Goal: Book appointment/travel/reservation

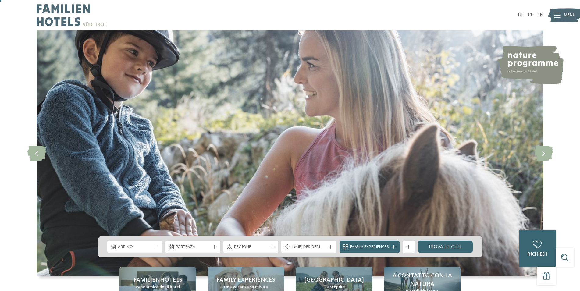
scroll to position [31, 0]
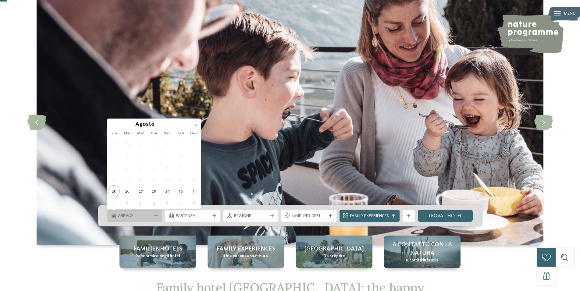
click at [147, 217] on span "Arrivo" at bounding box center [135, 216] width 34 height 6
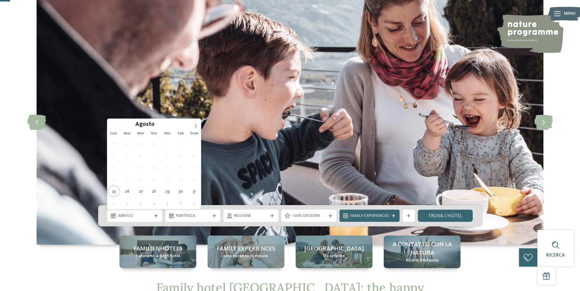
scroll to position [62, 0]
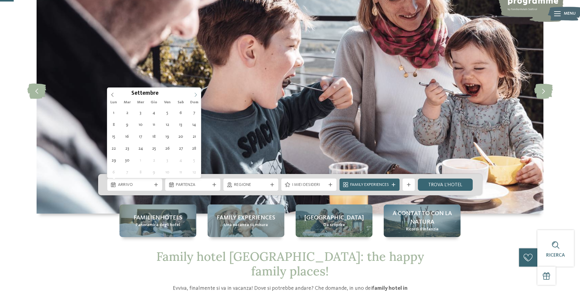
click at [195, 94] on icon at bounding box center [196, 95] width 4 height 4
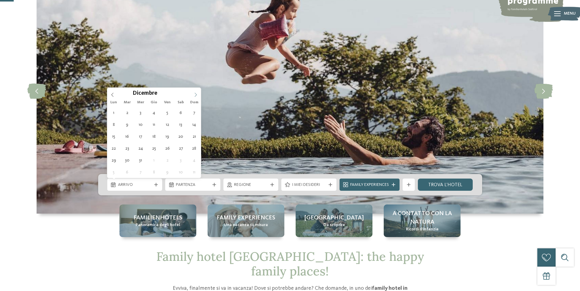
click at [195, 94] on icon at bounding box center [196, 95] width 4 height 4
click at [193, 95] on span at bounding box center [195, 93] width 10 height 10
type input "****"
click at [111, 96] on icon at bounding box center [112, 95] width 4 height 4
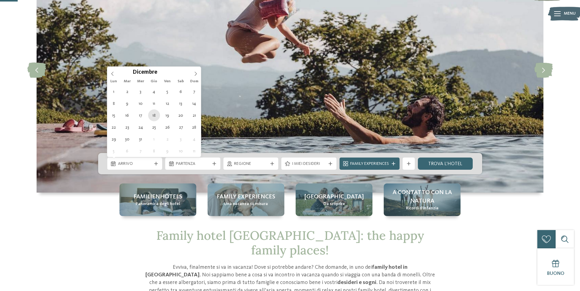
scroll to position [93, 0]
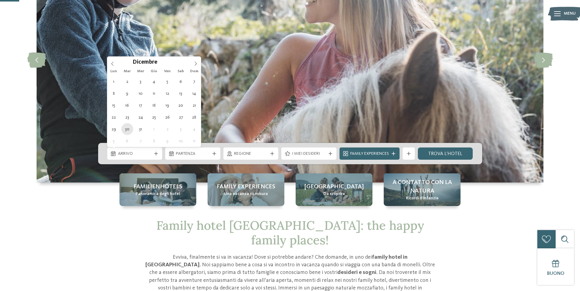
type div "30.12.2025"
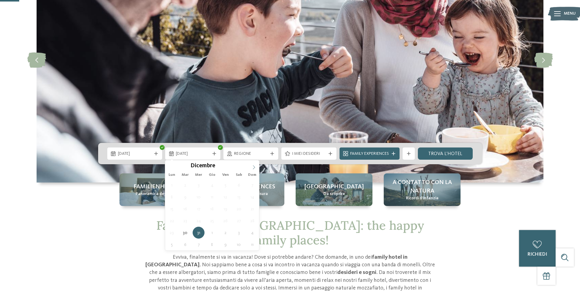
type input "****"
click at [254, 167] on icon at bounding box center [254, 167] width 4 height 4
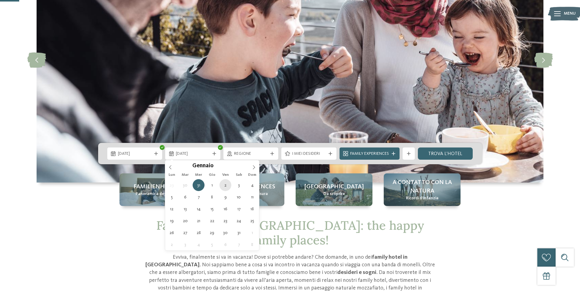
type div "02.01.2026"
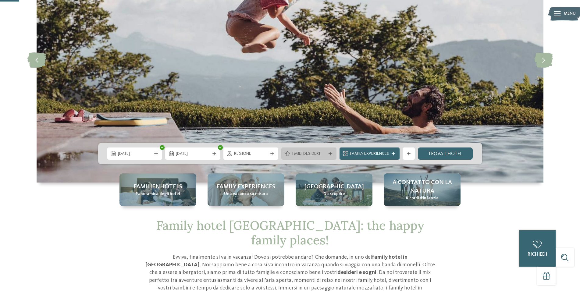
click at [330, 152] on icon at bounding box center [331, 154] width 4 height 4
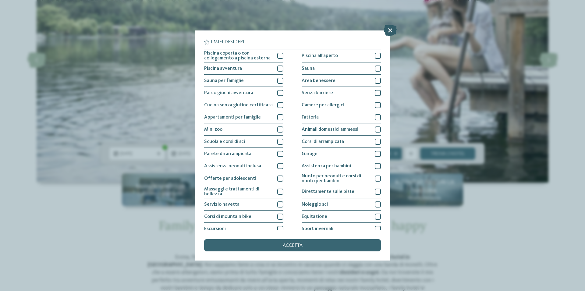
click at [389, 30] on icon at bounding box center [390, 30] width 13 height 11
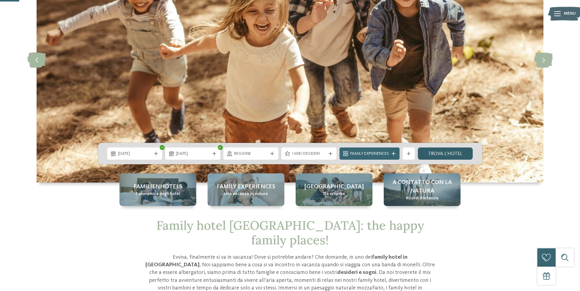
click at [449, 153] on link "trova l’hotel" at bounding box center [445, 153] width 55 height 12
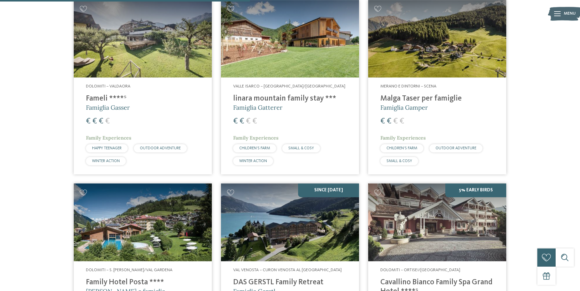
scroll to position [635, 0]
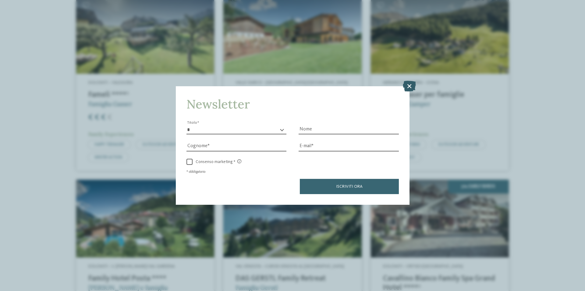
click at [410, 88] on icon at bounding box center [409, 86] width 13 height 11
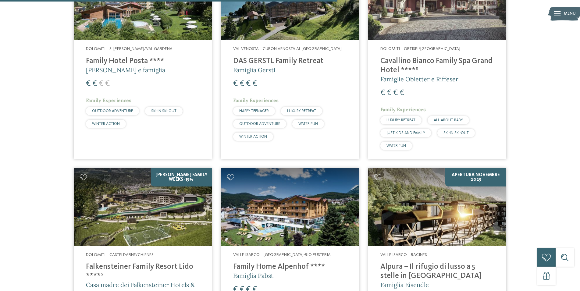
scroll to position [884, 0]
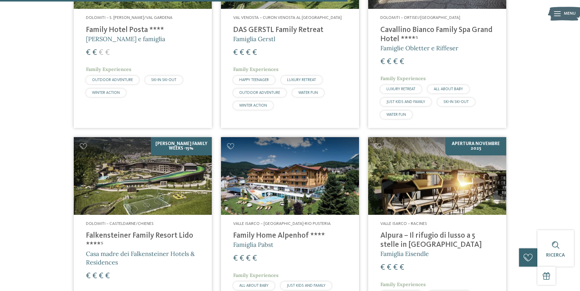
click at [155, 186] on img at bounding box center [143, 176] width 138 height 78
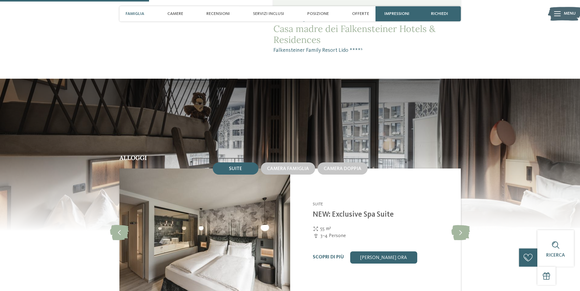
scroll to position [591, 0]
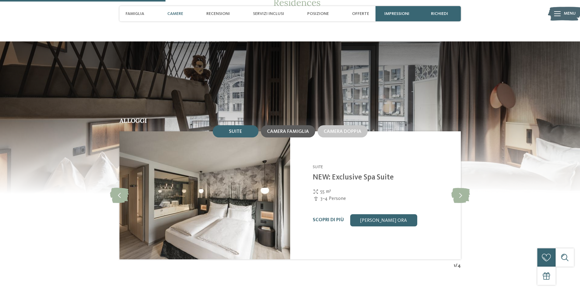
click at [289, 134] on div "Camera famiglia" at bounding box center [288, 131] width 42 height 5
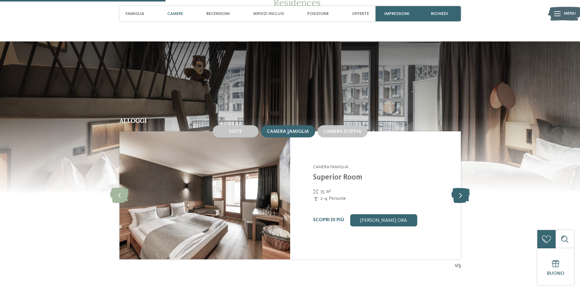
click at [466, 202] on icon at bounding box center [460, 195] width 19 height 15
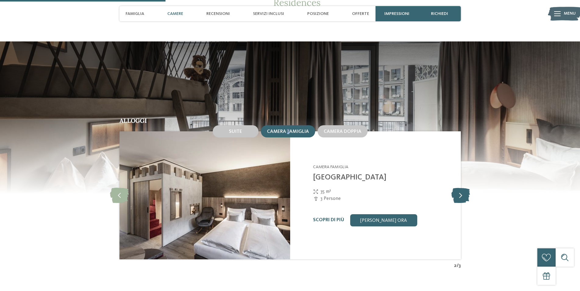
click at [466, 202] on icon at bounding box center [460, 195] width 19 height 15
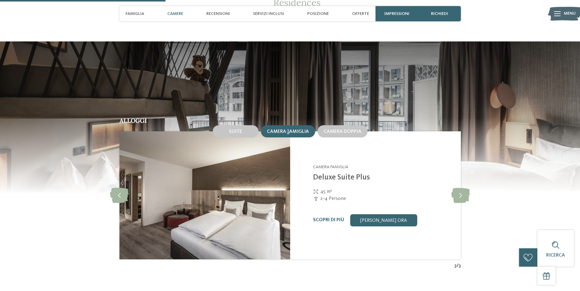
click at [215, 196] on img at bounding box center [204, 195] width 171 height 128
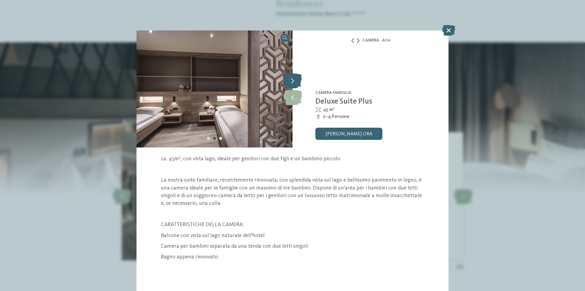
click at [296, 78] on icon at bounding box center [292, 80] width 19 height 15
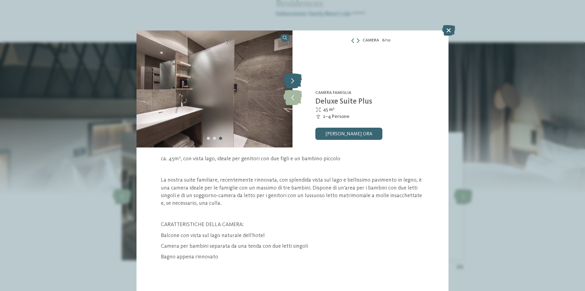
click at [296, 78] on icon at bounding box center [292, 80] width 19 height 15
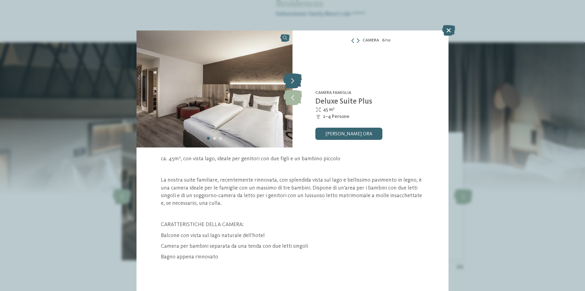
click at [296, 78] on icon at bounding box center [292, 80] width 19 height 15
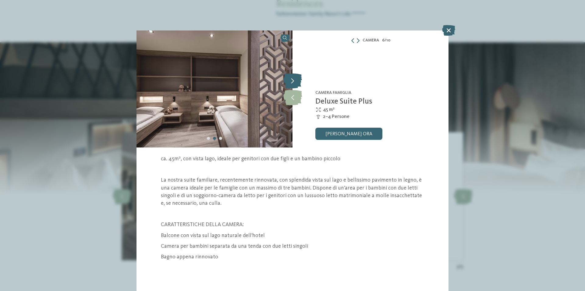
click at [296, 78] on icon at bounding box center [292, 80] width 19 height 15
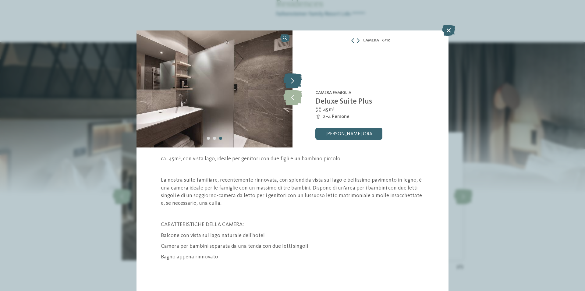
click at [296, 78] on icon at bounding box center [292, 80] width 19 height 15
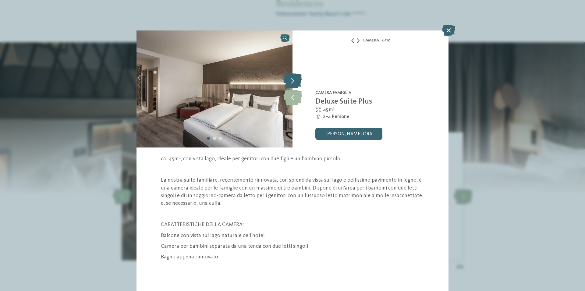
click at [296, 78] on icon at bounding box center [292, 80] width 19 height 15
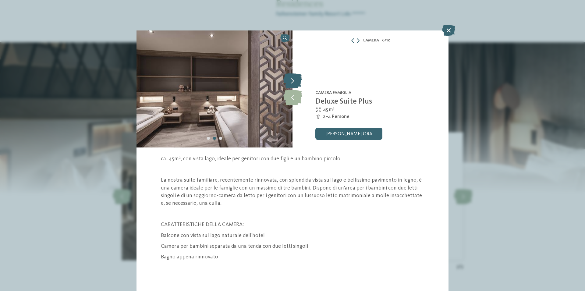
click at [296, 78] on icon at bounding box center [292, 80] width 19 height 15
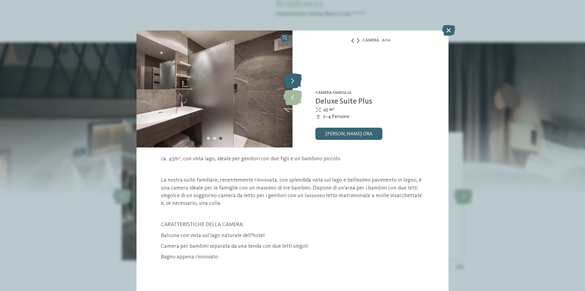
click at [296, 78] on icon at bounding box center [292, 80] width 19 height 15
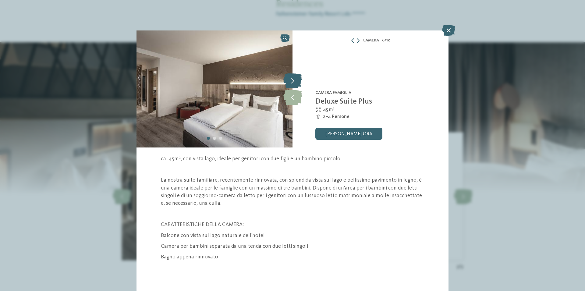
click at [297, 77] on icon at bounding box center [292, 80] width 19 height 15
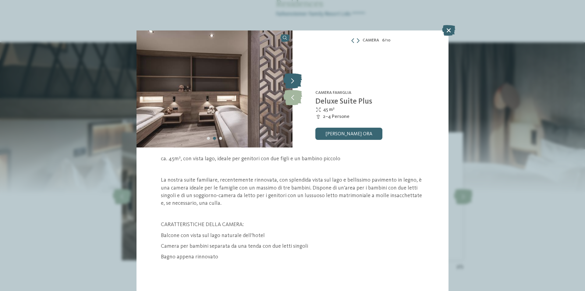
click at [297, 77] on icon at bounding box center [292, 80] width 19 height 15
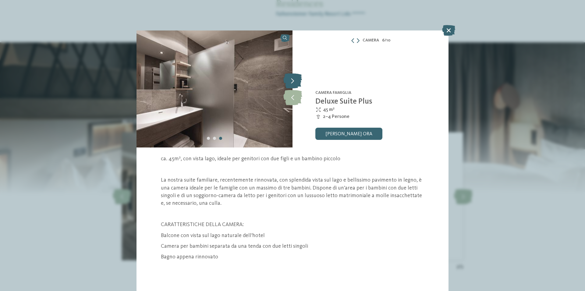
click at [297, 77] on icon at bounding box center [292, 80] width 19 height 15
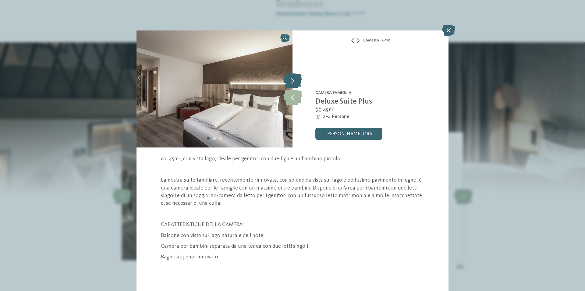
click at [297, 77] on icon at bounding box center [292, 80] width 19 height 15
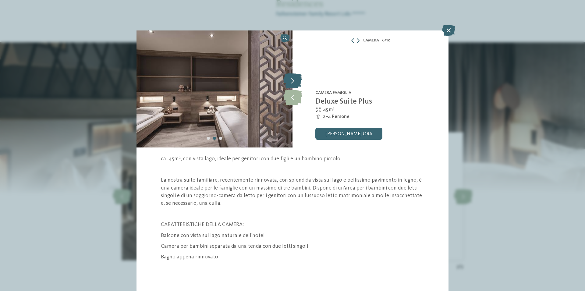
click at [297, 77] on icon at bounding box center [292, 80] width 19 height 15
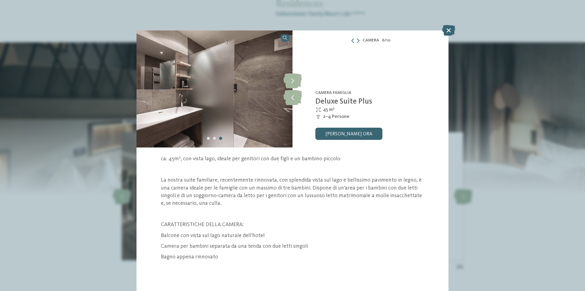
click at [450, 30] on icon at bounding box center [448, 30] width 13 height 11
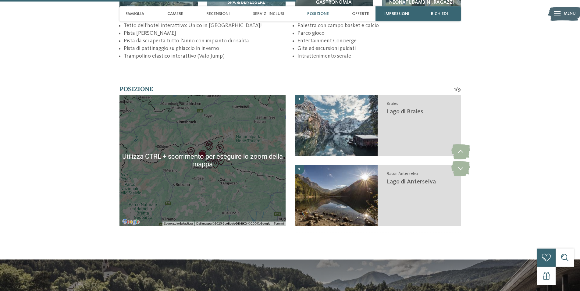
scroll to position [1026, 0]
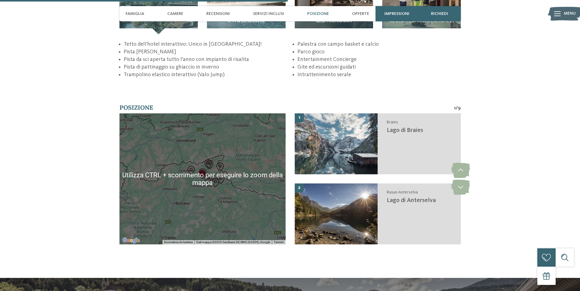
click at [200, 207] on div at bounding box center [202, 178] width 166 height 131
click at [204, 228] on div at bounding box center [202, 178] width 166 height 131
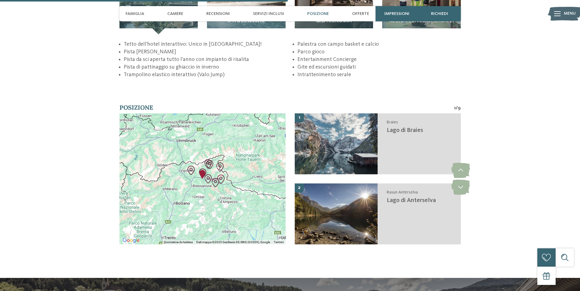
click at [199, 207] on div at bounding box center [202, 178] width 166 height 131
click at [206, 186] on img "Area sciistica Plan de Corones" at bounding box center [208, 179] width 14 height 14
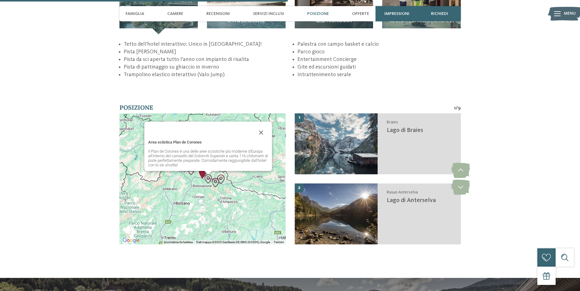
click at [206, 186] on img "Area sciistica Plan de Corones" at bounding box center [208, 179] width 14 height 14
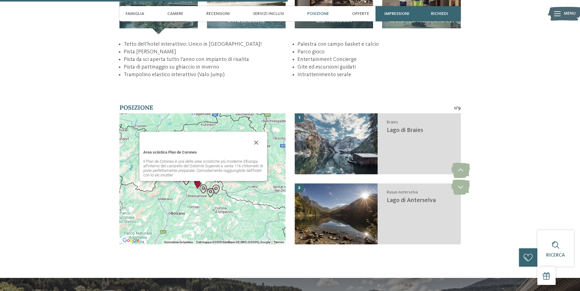
click at [257, 150] on button "Chiudi" at bounding box center [256, 142] width 15 height 15
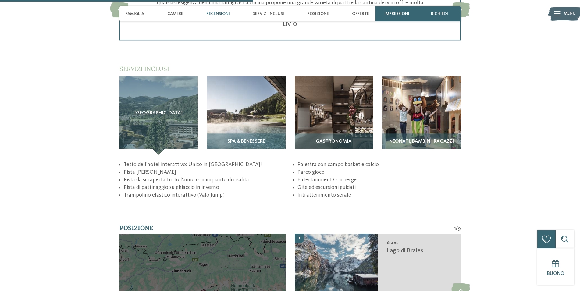
scroll to position [901, 0]
